Goal: Check status: Check status

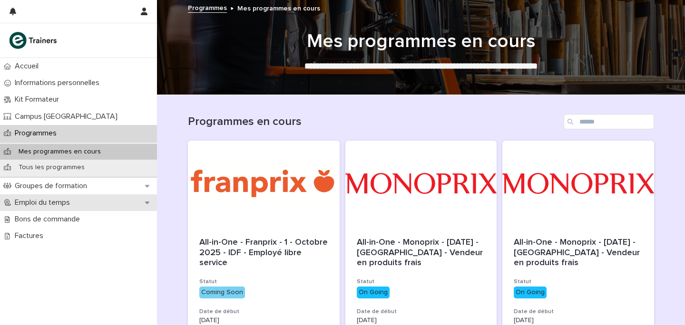
click at [25, 197] on div "Emploi du temps" at bounding box center [78, 202] width 157 height 17
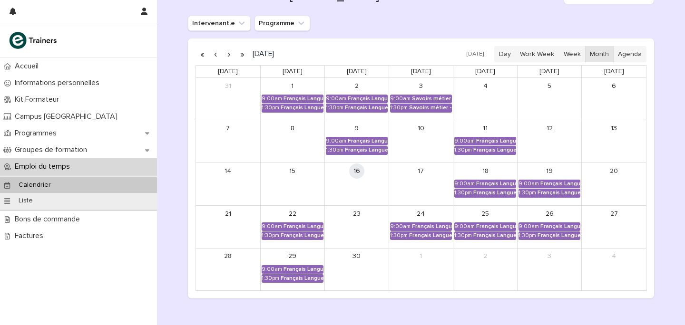
scroll to position [124, 0]
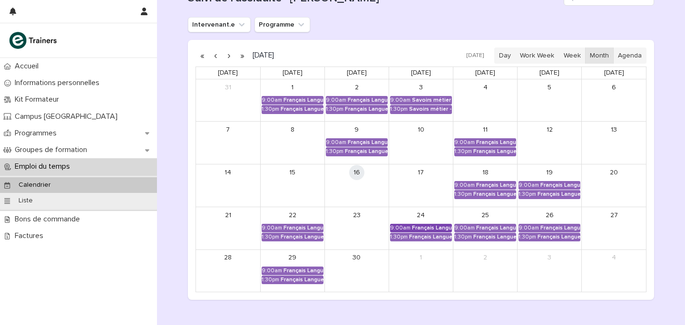
click at [403, 226] on div "9:00am" at bounding box center [400, 228] width 20 height 7
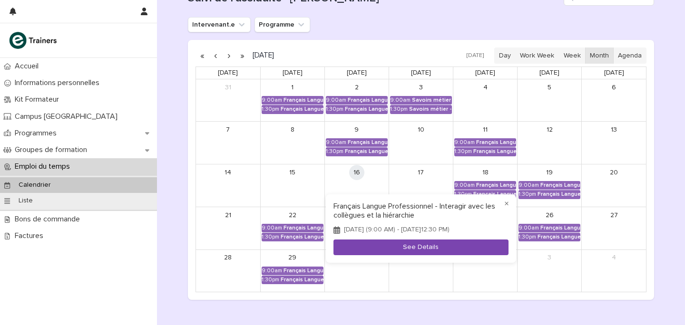
click at [406, 251] on button "See Details" at bounding box center [420, 248] width 175 height 16
